Goal: Obtain resource: Download file/media

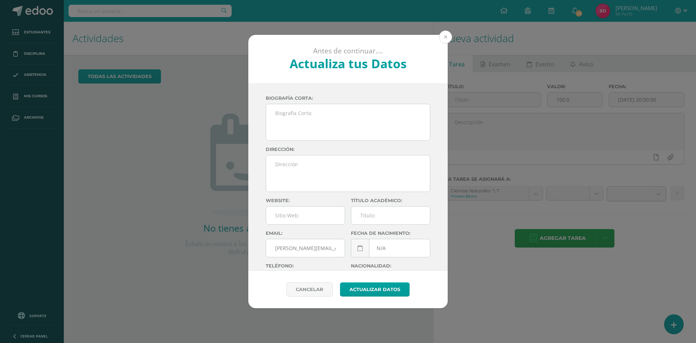
click at [441, 33] on button at bounding box center [445, 36] width 13 height 13
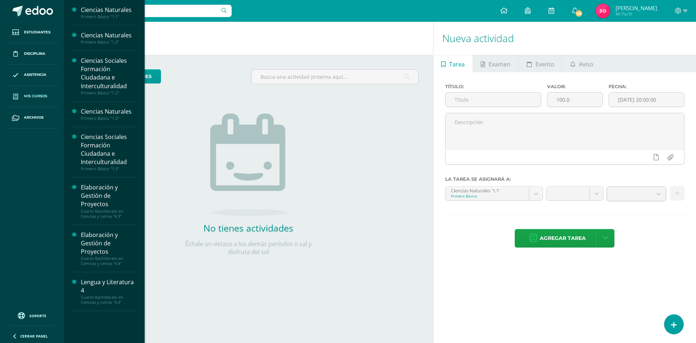
click at [40, 98] on span "Mis cursos" at bounding box center [35, 96] width 23 height 6
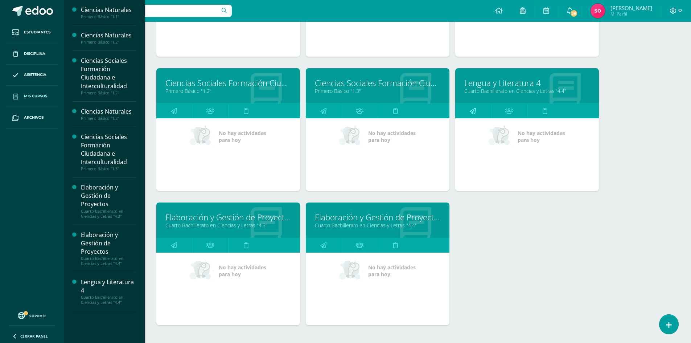
scroll to position [218, 0]
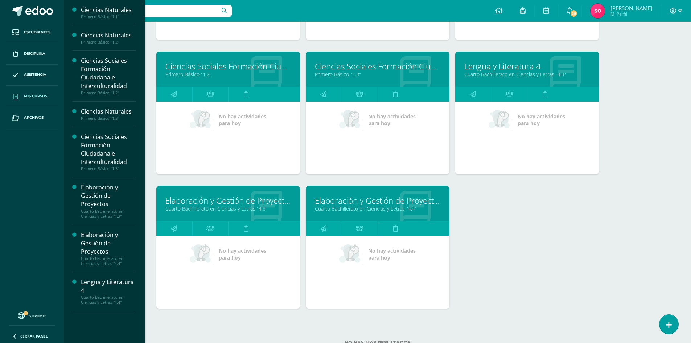
click at [507, 67] on link "Lengua y Literatura 4" at bounding box center [526, 66] width 125 height 11
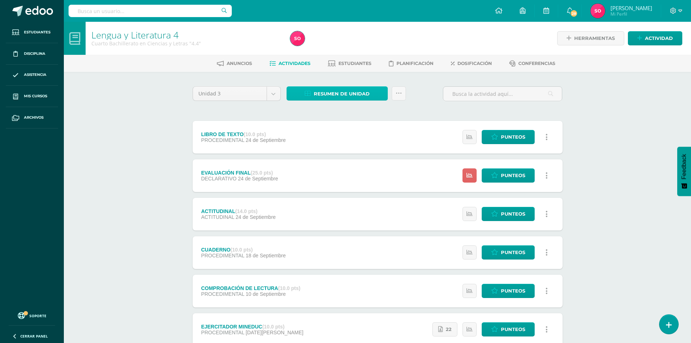
click at [365, 94] on span "Resumen de unidad" at bounding box center [342, 93] width 56 height 13
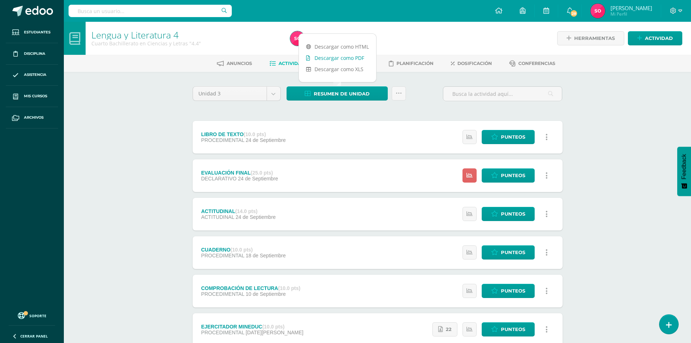
click at [358, 59] on link "Descargar como PDF" at bounding box center [337, 57] width 77 height 11
click at [614, 99] on div "Lengua y Literatura 4 Cuarto Bachillerato en Ciencias y Letras "4.4" Herramient…" at bounding box center [377, 265] width 627 height 487
